Goal: Information Seeking & Learning: Learn about a topic

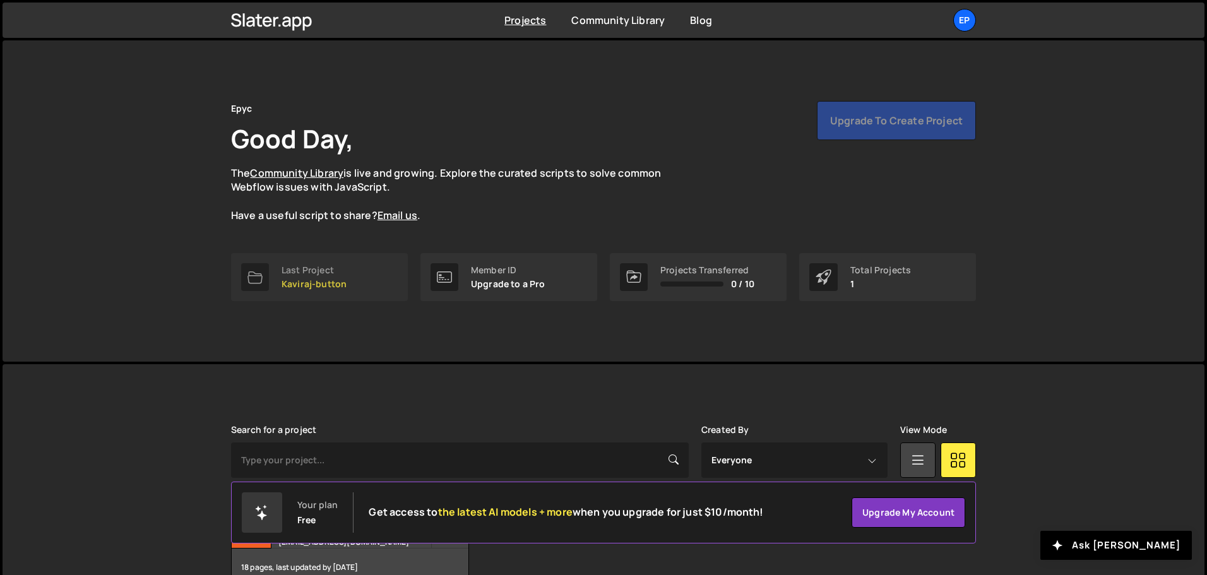
click at [323, 272] on div "Last Project" at bounding box center [314, 270] width 65 height 10
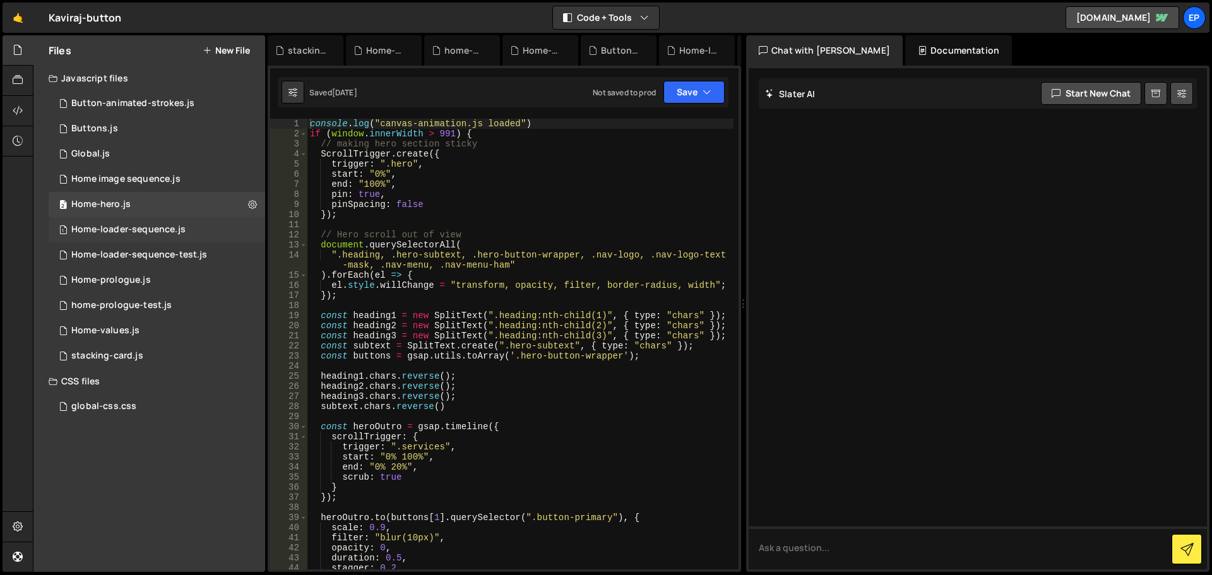
click at [144, 236] on div "1 Home-loader-sequence.js 0" at bounding box center [157, 229] width 217 height 25
click at [158, 260] on div "Home-loader-sequence-test.js" at bounding box center [139, 254] width 136 height 11
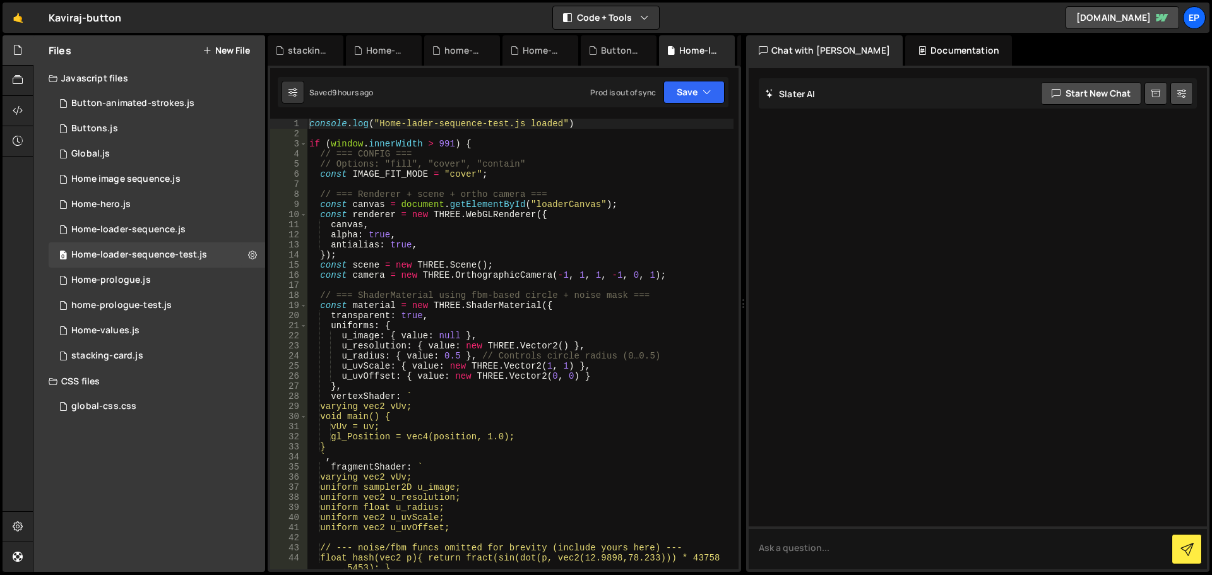
click at [818, 47] on div "Chat with Slater AI" at bounding box center [824, 50] width 157 height 30
click at [906, 45] on div "Documentation" at bounding box center [959, 50] width 107 height 30
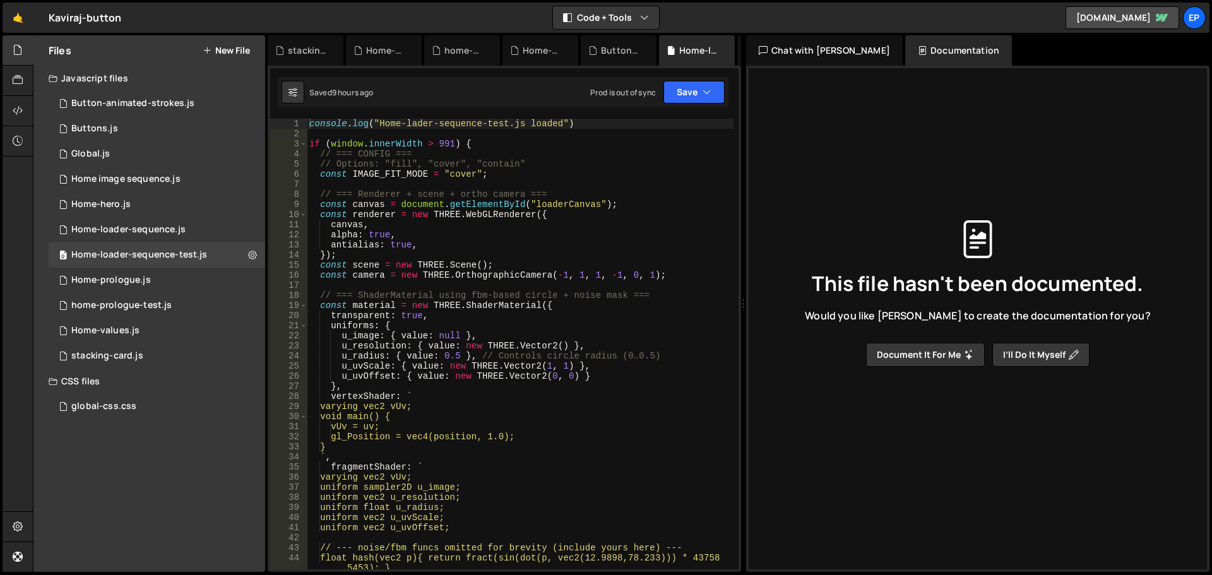
click at [846, 51] on div "Chat with Slater AI" at bounding box center [824, 50] width 157 height 30
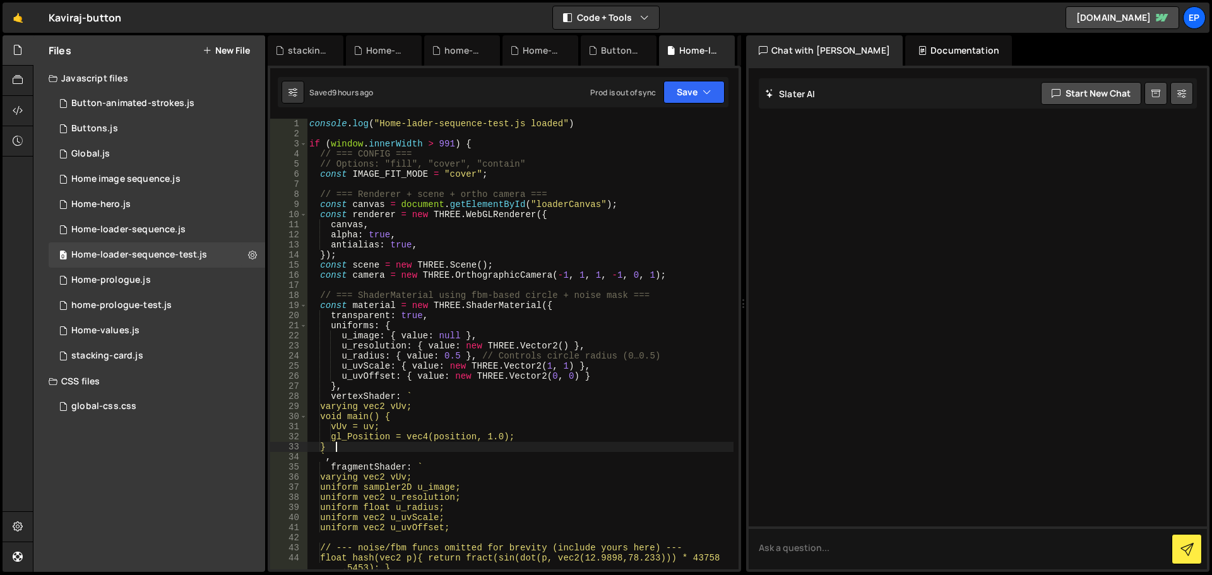
click at [419, 448] on div "console . log ( "Home-lader-sequence-test.js loaded" ) if ( window . innerWidth…" at bounding box center [520, 354] width 427 height 471
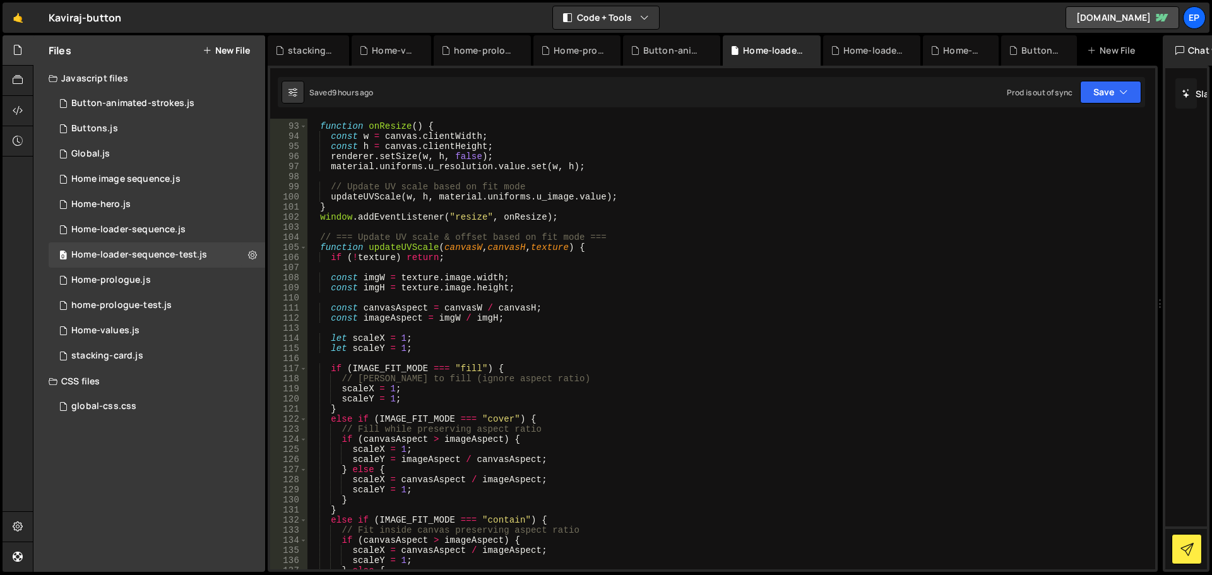
scroll to position [927, 0]
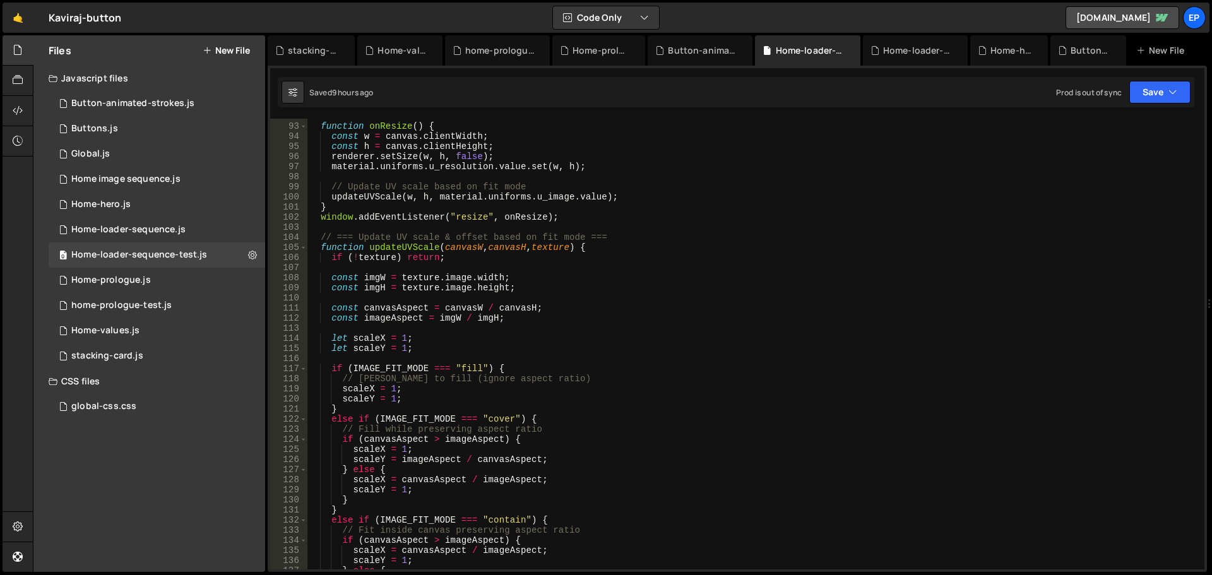
drag, startPoint x: 741, startPoint y: 337, endPoint x: 1642, endPoint y: 340, distance: 901.1
click at [1212, 340] on html "Projects Community Library Blog Ep Projects Your Teams Account Upgrade Logout" at bounding box center [606, 287] width 1212 height 575
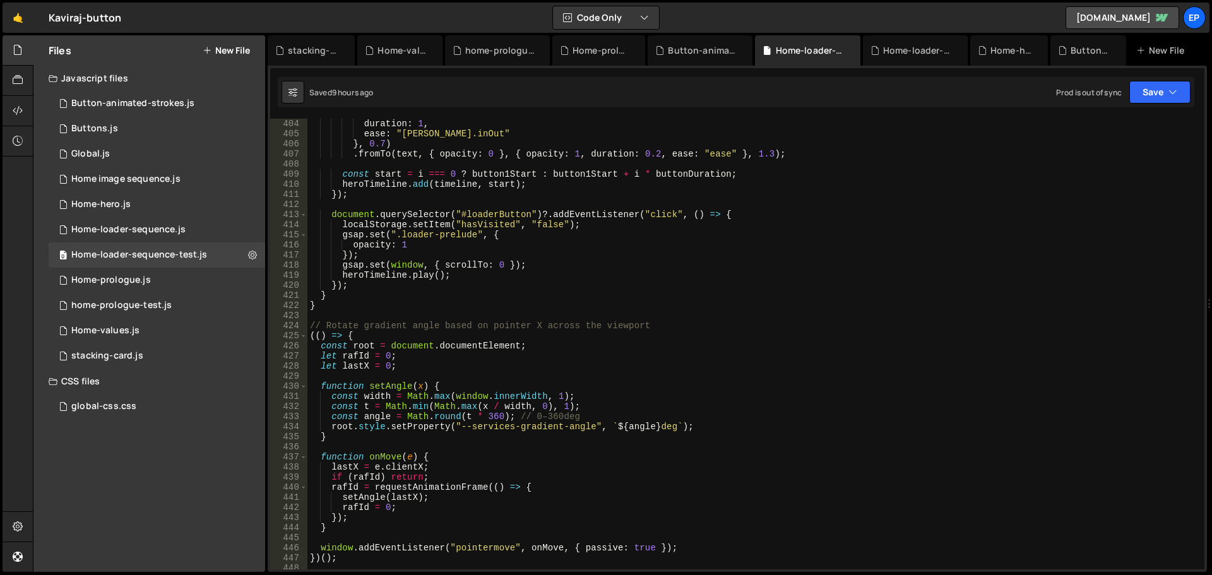
scroll to position [4148, 0]
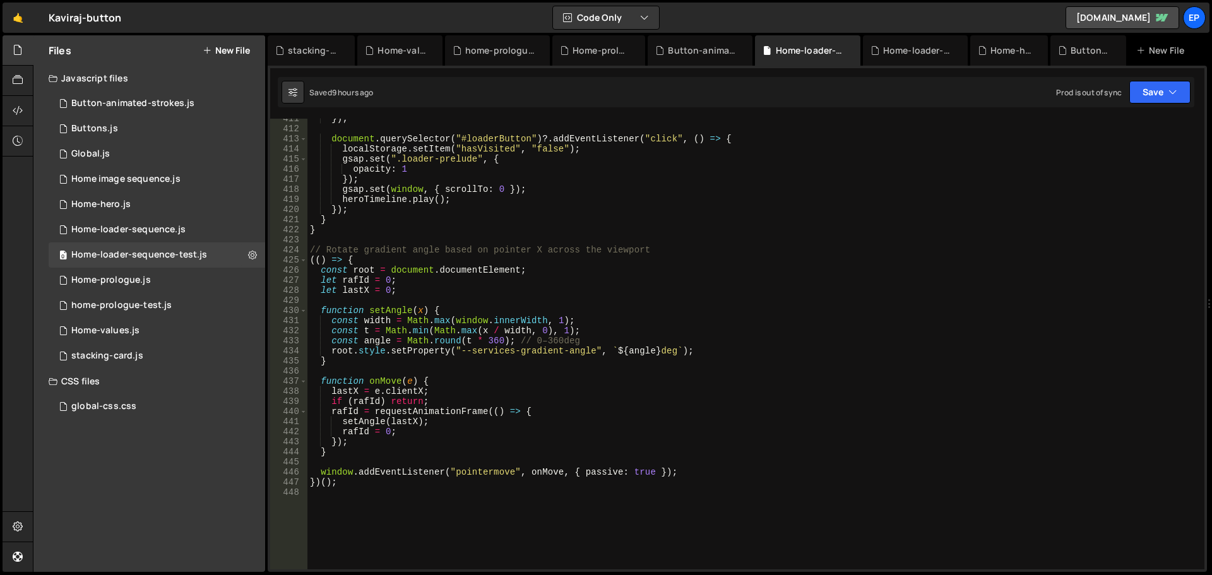
click at [499, 356] on div "}) ; document . querySelector ( "#loaderButton" ) ?. addEventListener ( "click"…" at bounding box center [754, 349] width 892 height 471
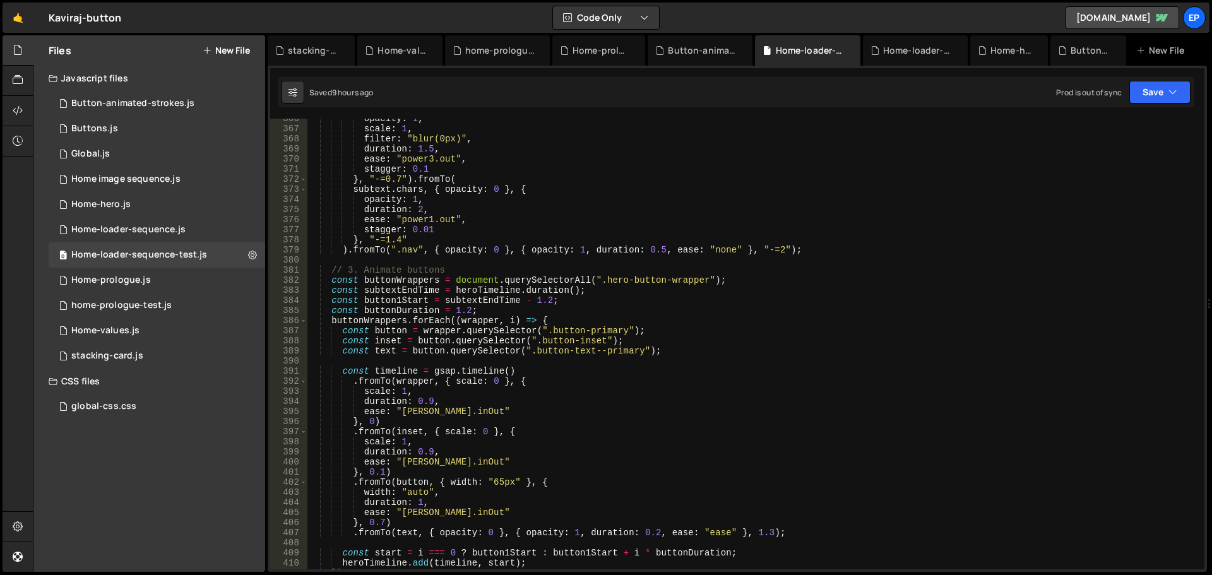
scroll to position [3844, 0]
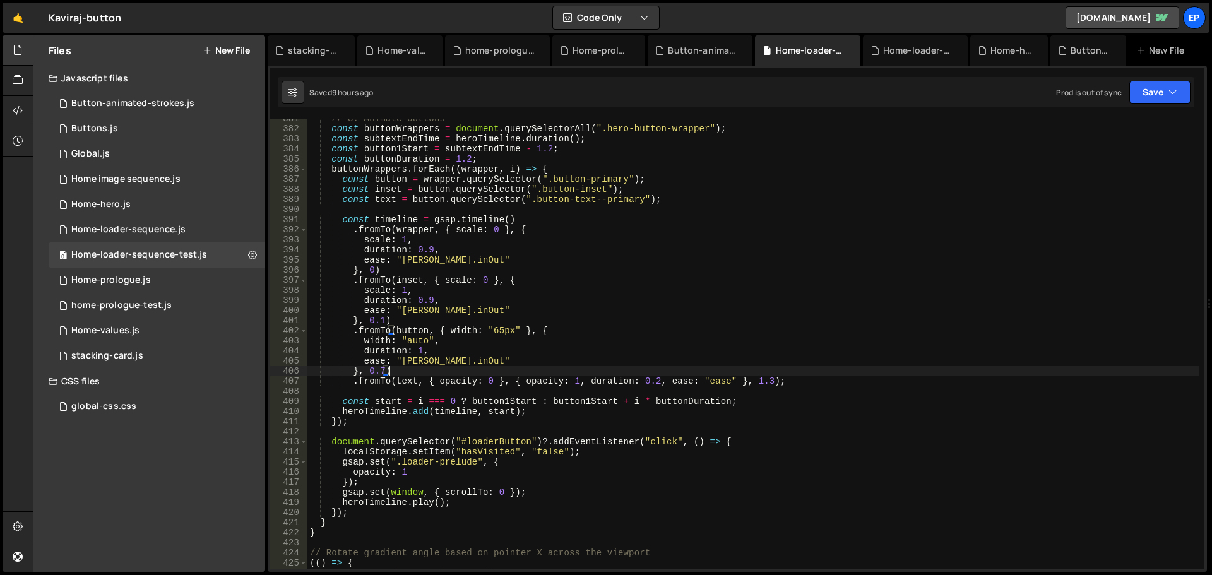
click at [777, 375] on div "// 3. Animate buttons const buttonWrappers = document . querySelectorAll ( ".he…" at bounding box center [754, 349] width 892 height 471
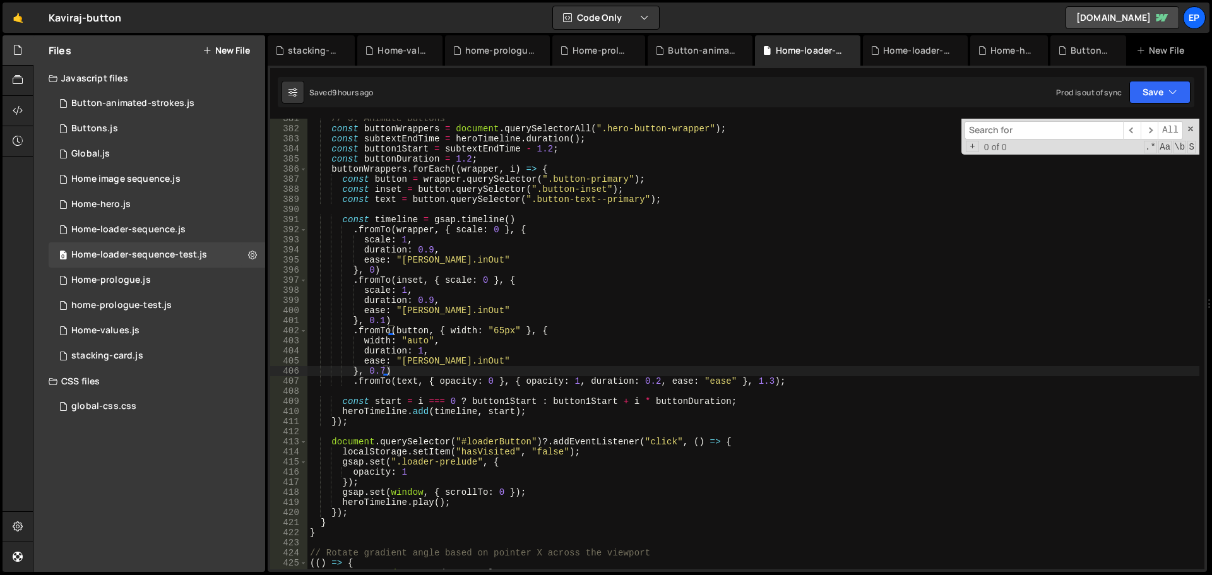
type textarea ".fromTo(button, { width: "65px" }, {"
click at [587, 329] on div "// 3. Animate buttons const buttonWrappers = document . querySelectorAll ( ".he…" at bounding box center [754, 349] width 892 height 471
click at [995, 125] on input at bounding box center [1044, 130] width 159 height 18
paste input "heroTimeline .add(driver.segment({ from: 100, to: 180, duration: 1, ease: "none…"
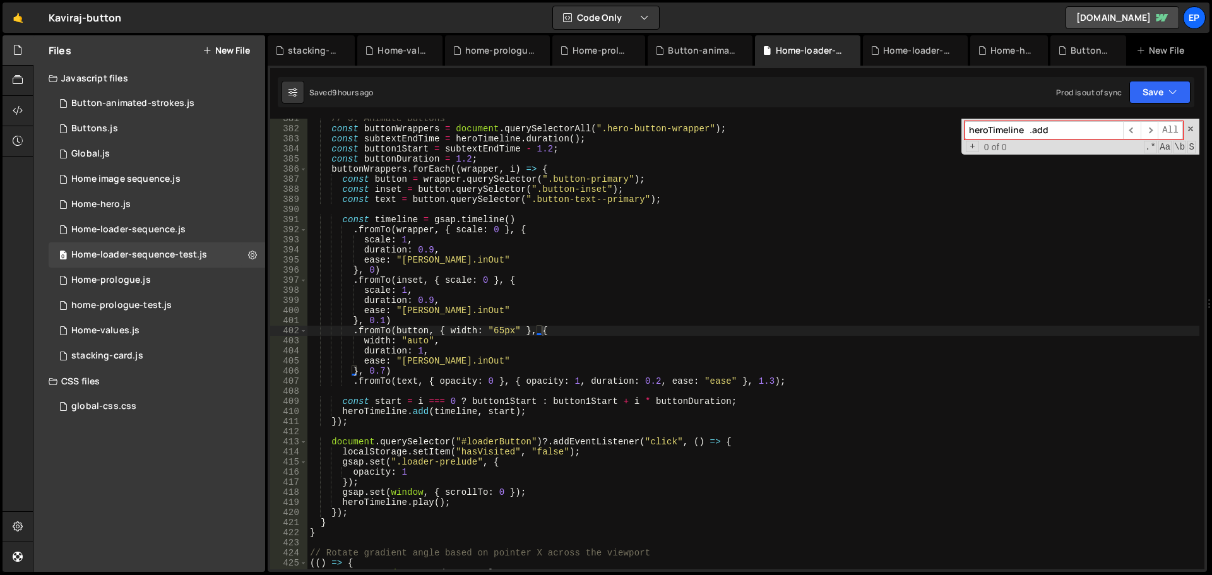
scroll to position [0, 0]
click at [1149, 129] on span "​" at bounding box center [1150, 130] width 18 height 18
click at [1135, 128] on span "​" at bounding box center [1132, 130] width 18 height 18
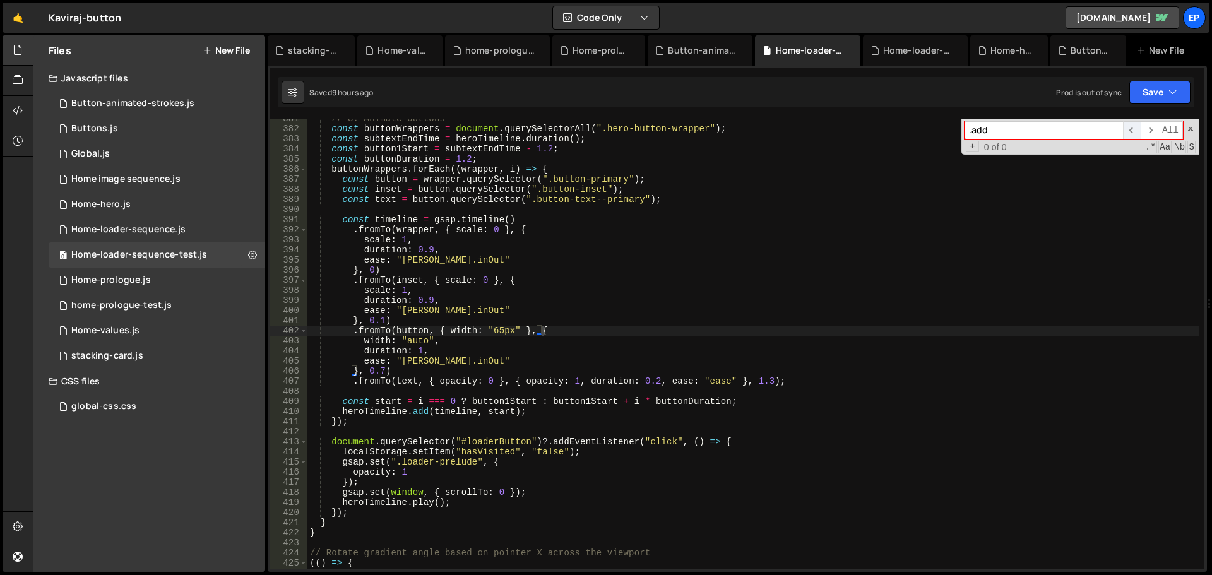
click at [1135, 128] on span "​" at bounding box center [1132, 130] width 18 height 18
click at [1010, 135] on input ".add" at bounding box center [1044, 130] width 159 height 18
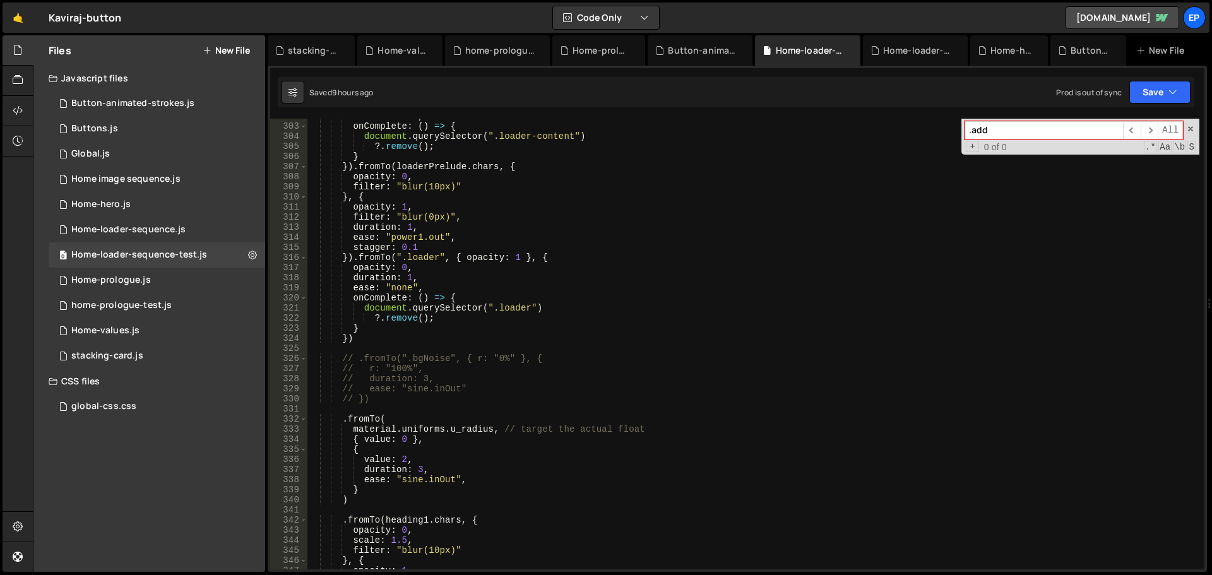
scroll to position [3049, 0]
type input ".add"
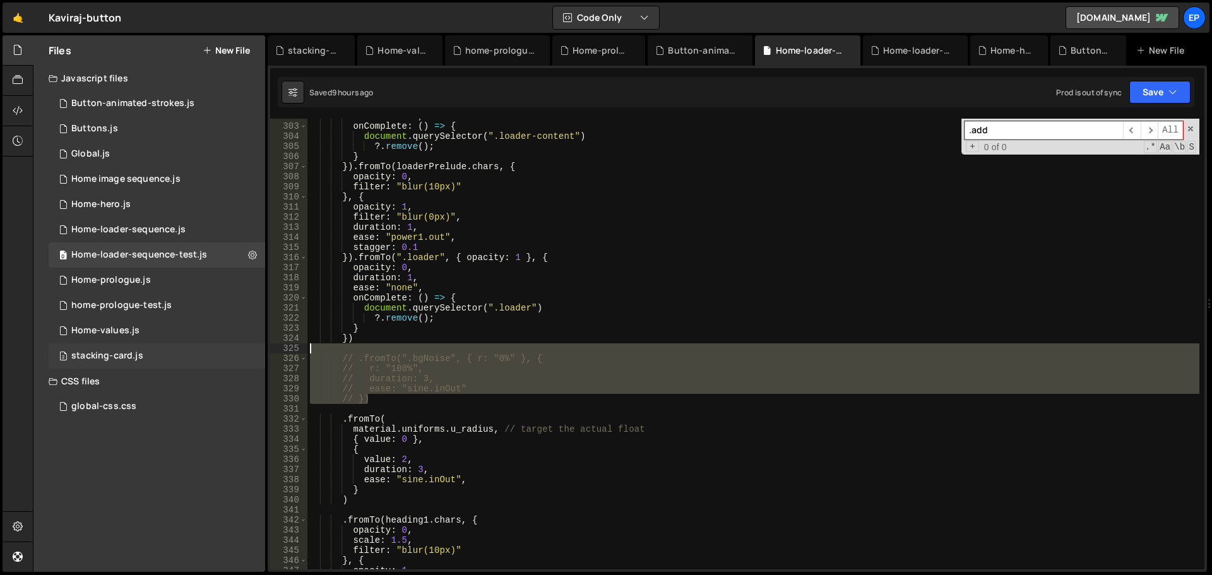
drag, startPoint x: 384, startPoint y: 401, endPoint x: 243, endPoint y: 345, distance: 151.6
click at [243, 345] on div "Files New File Javascript files 1 Button-animated-strokes.js 0 1 Buttons.js 0 1…" at bounding box center [623, 303] width 1180 height 537
type textarea "// .fromTo(".bgNoise", { r: "0%" }, {"
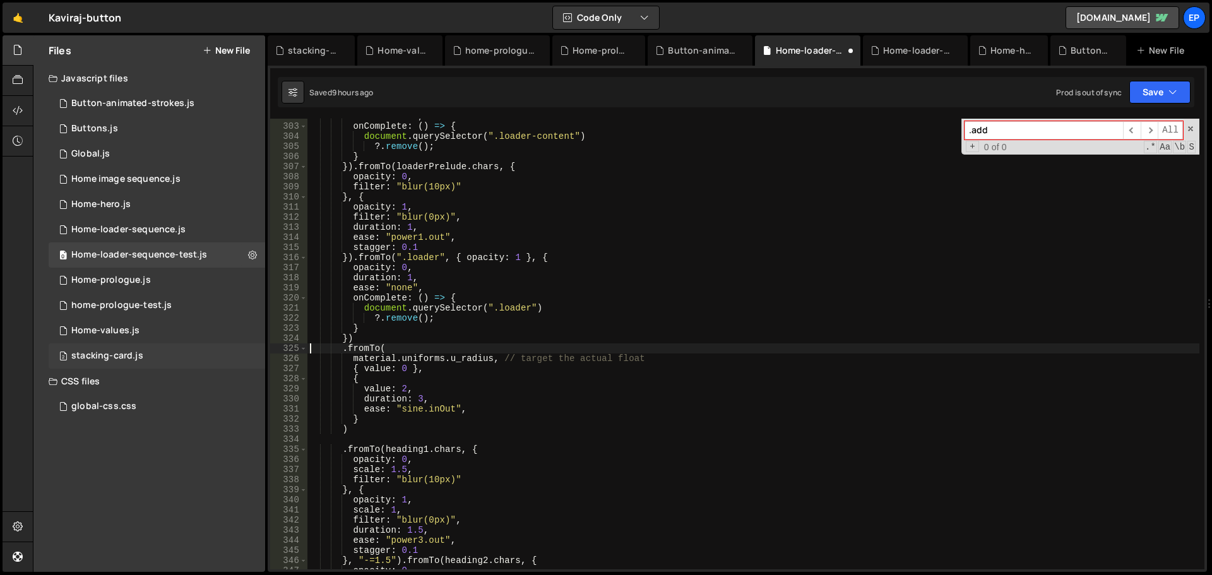
type textarea ".fromTo("
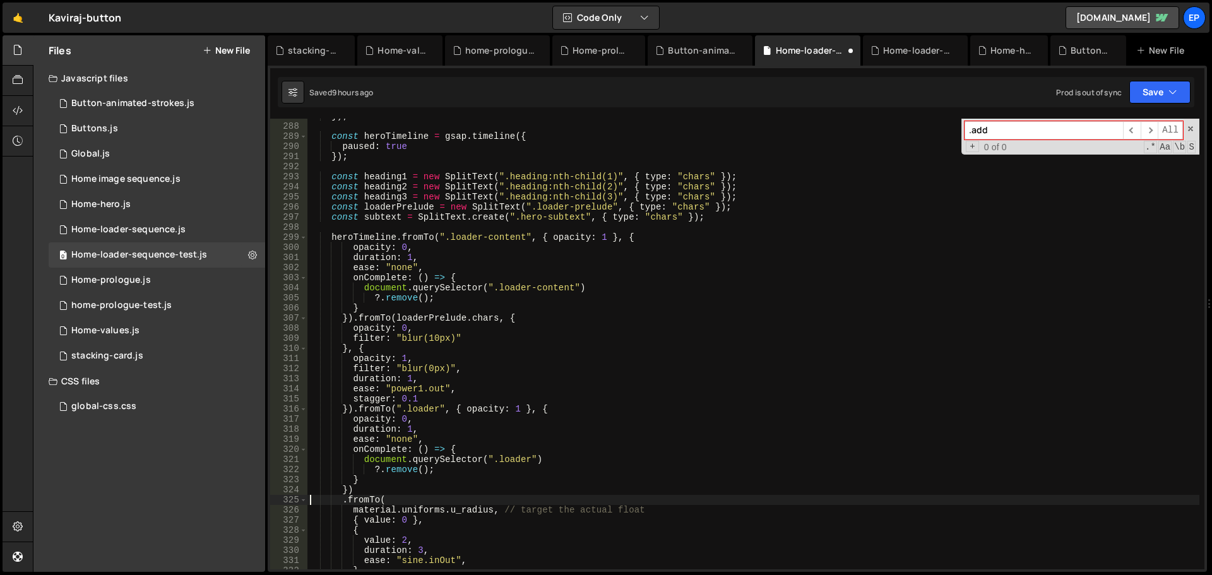
scroll to position [2670, 0]
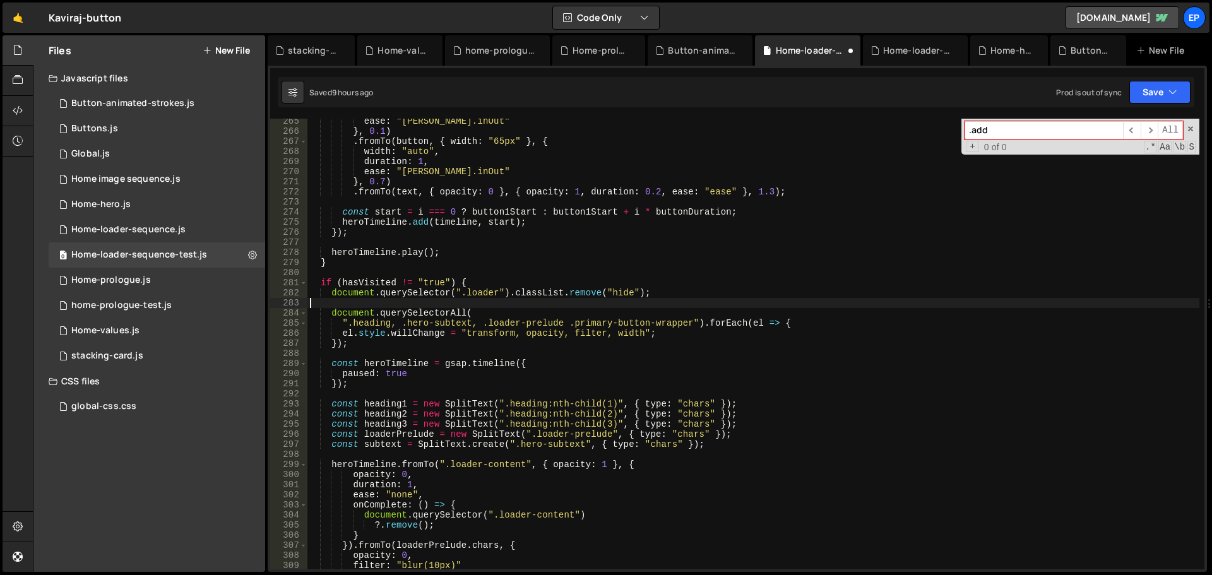
click at [534, 303] on div "ease : "quint.inOut" } , 0.1 ) . fromTo ( button , { width : "65px" } , { width…" at bounding box center [754, 351] width 892 height 471
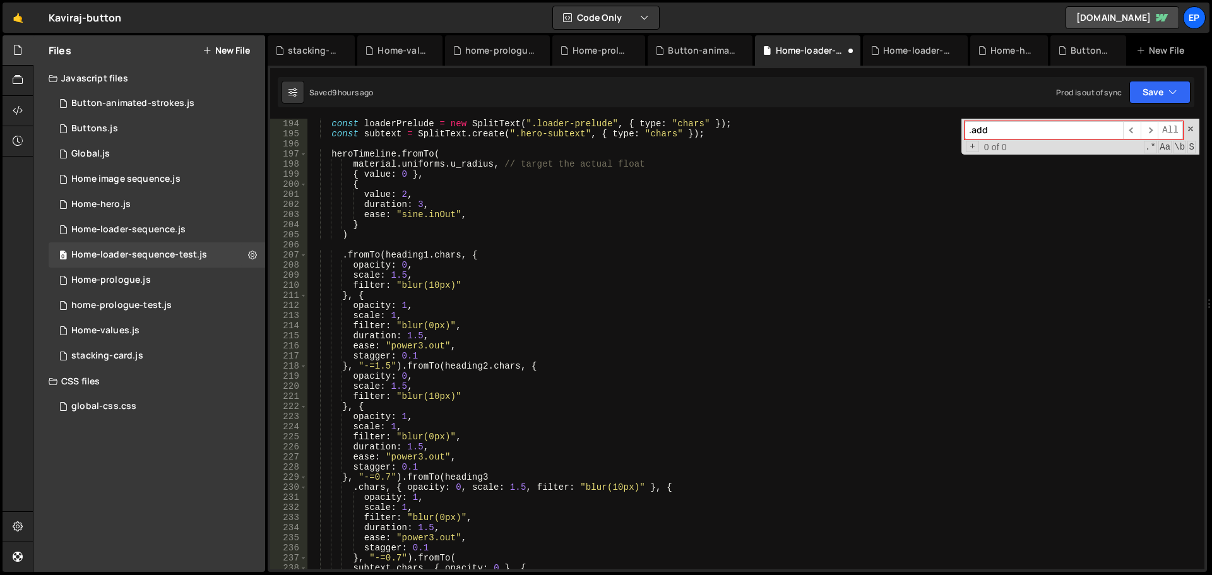
scroll to position [1836, 0]
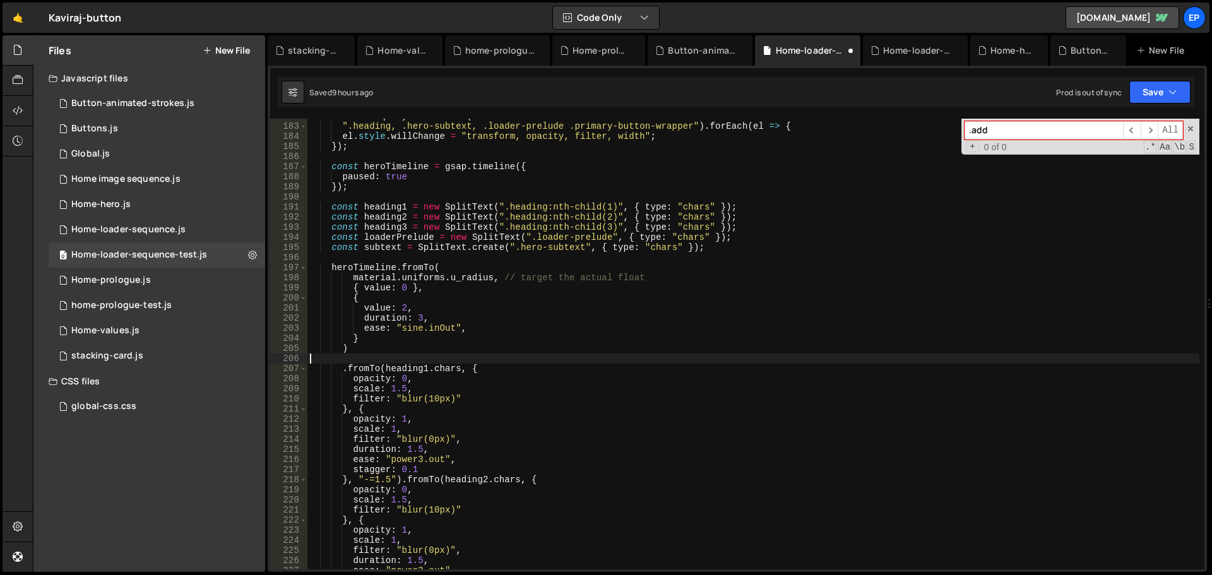
click at [383, 356] on div "document . querySelectorAll ( ".heading, .hero-subtext, .loader-prelude .primar…" at bounding box center [754, 346] width 892 height 471
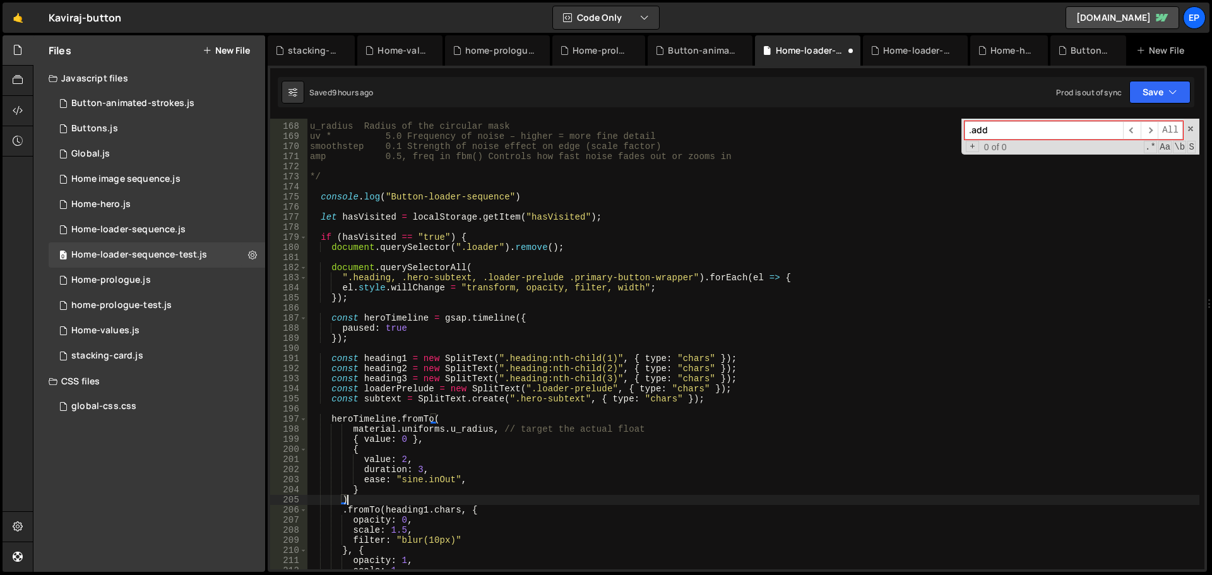
scroll to position [1647, 0]
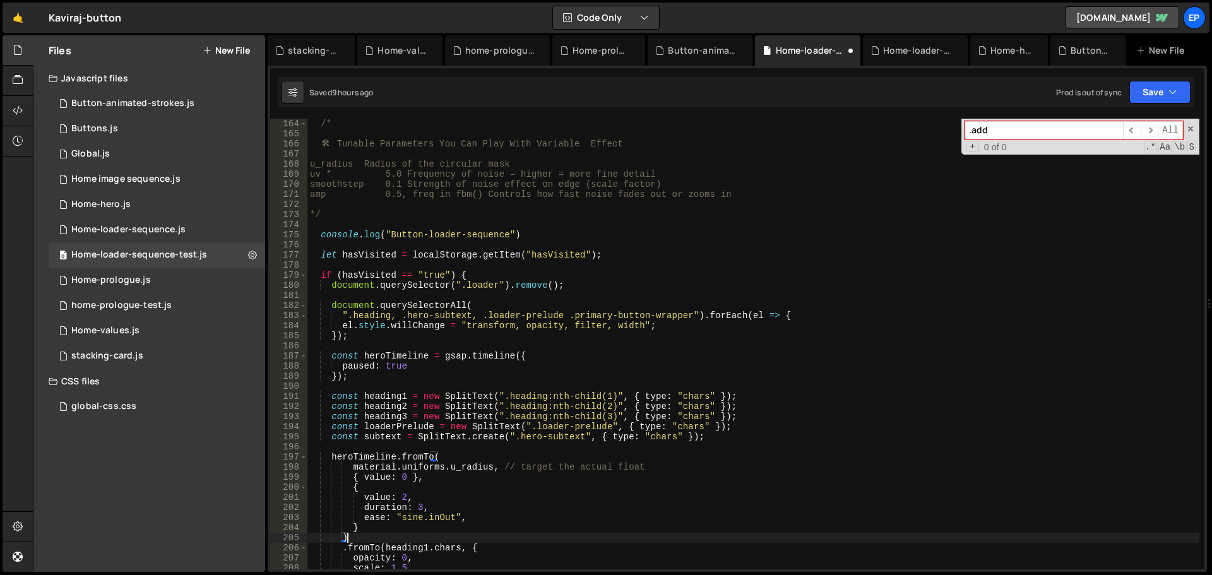
click at [476, 304] on div "/* 🛠 ️ Tunable Parameters You Can Play With Variable Effect u_radius Radius of …" at bounding box center [754, 354] width 892 height 471
type textarea "document.querySelectorAll("
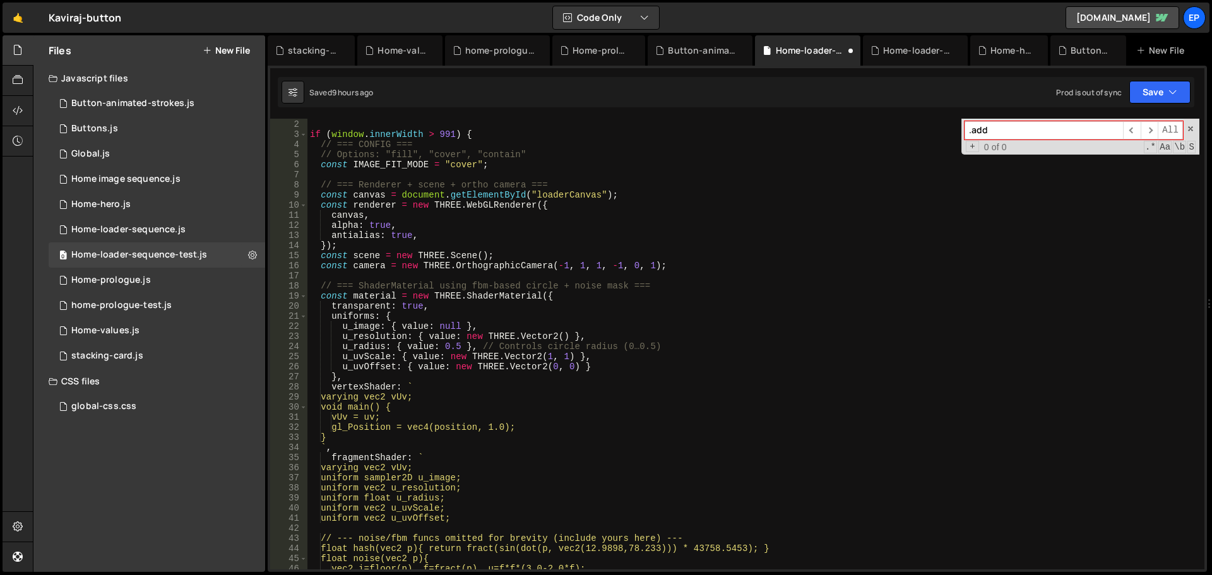
scroll to position [0, 0]
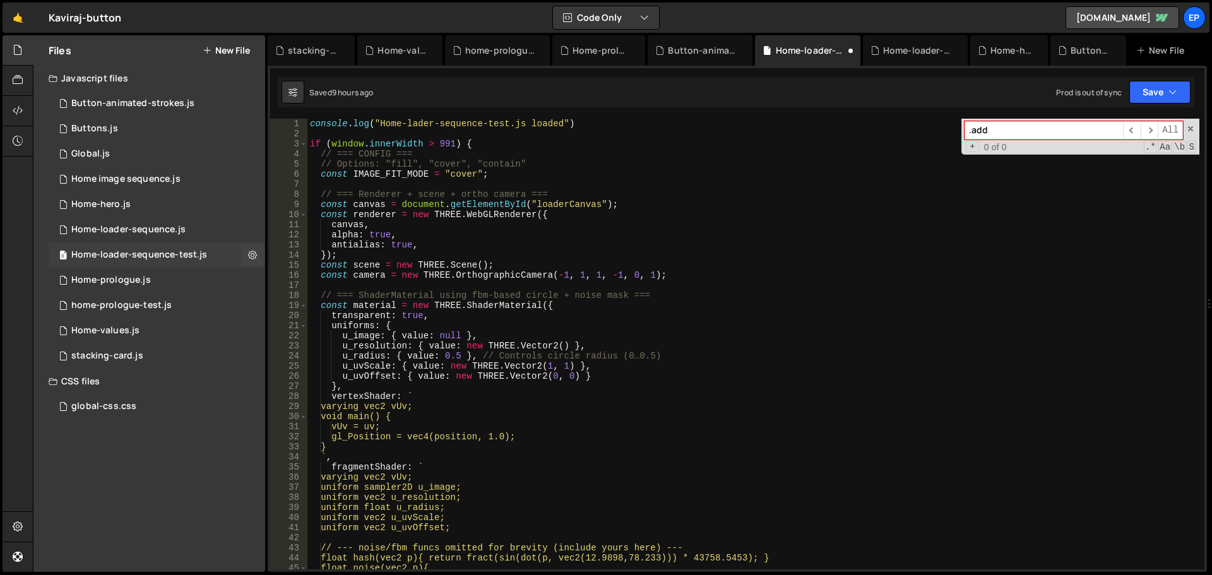
click at [128, 263] on div "0 Home-loader-sequence-test.js 0" at bounding box center [157, 254] width 217 height 25
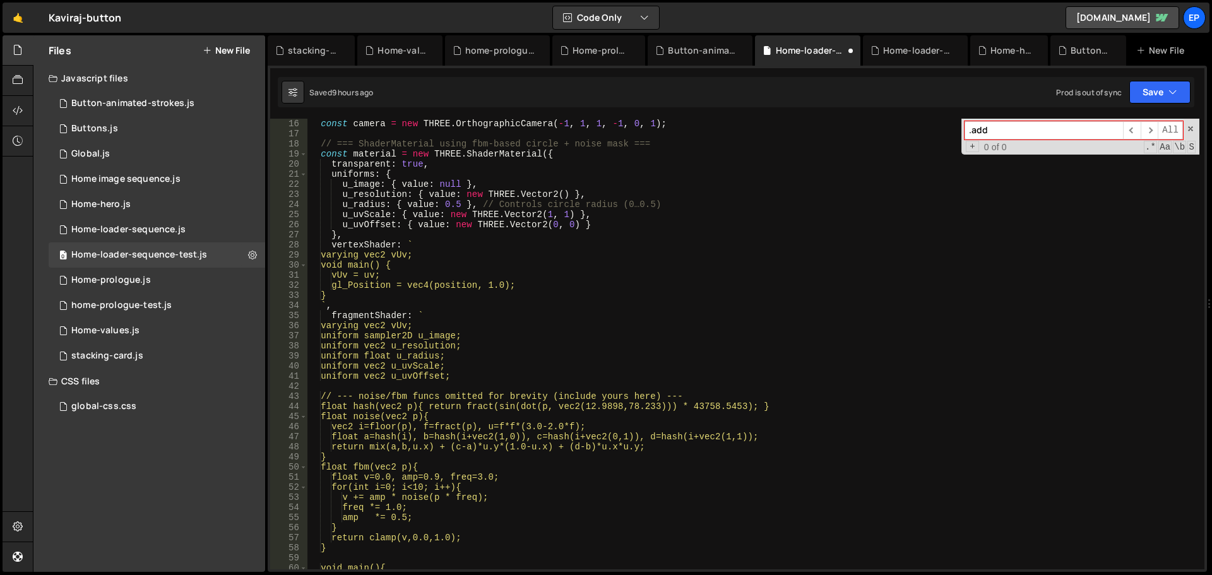
scroll to position [152, 0]
click at [1189, 132] on span at bounding box center [1191, 128] width 9 height 9
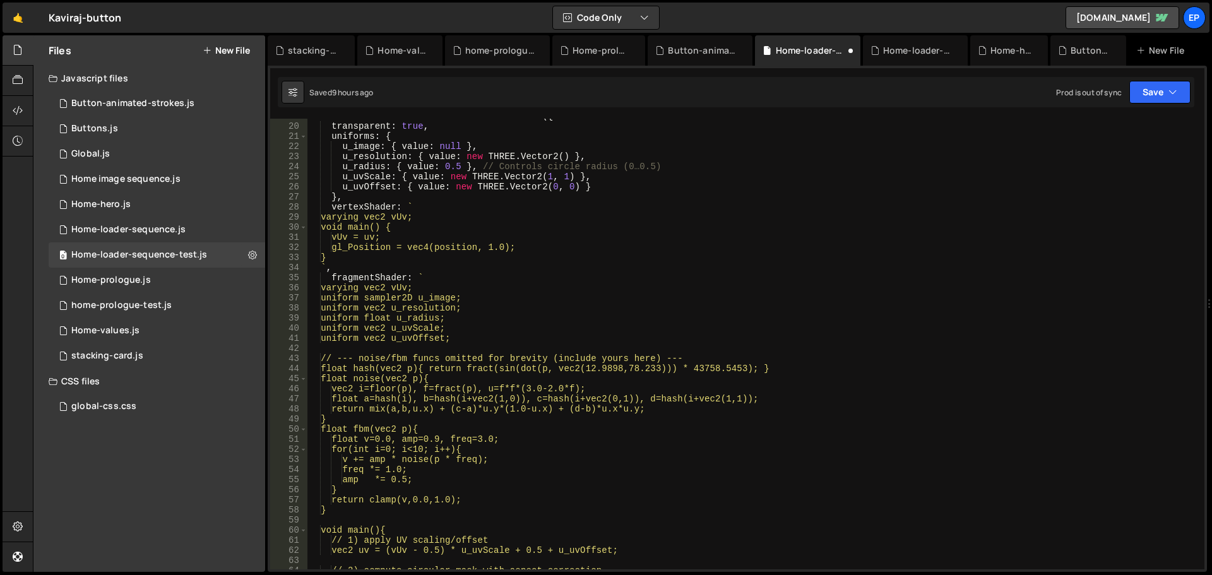
scroll to position [265, 0]
